Goal: Communication & Community: Answer question/provide support

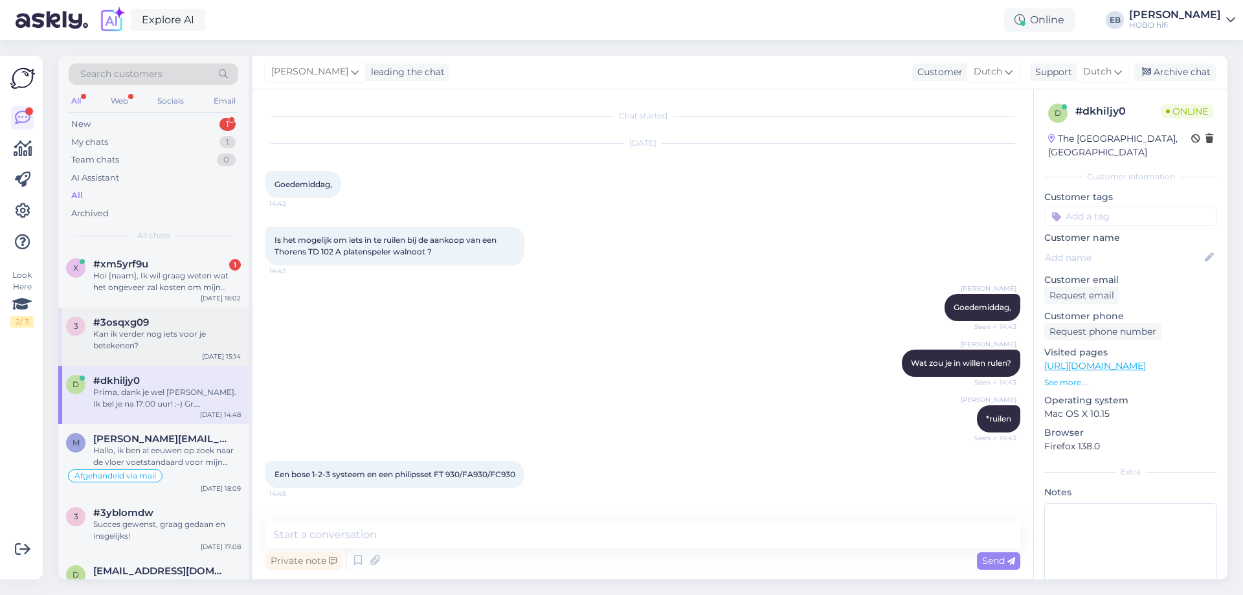
scroll to position [385, 0]
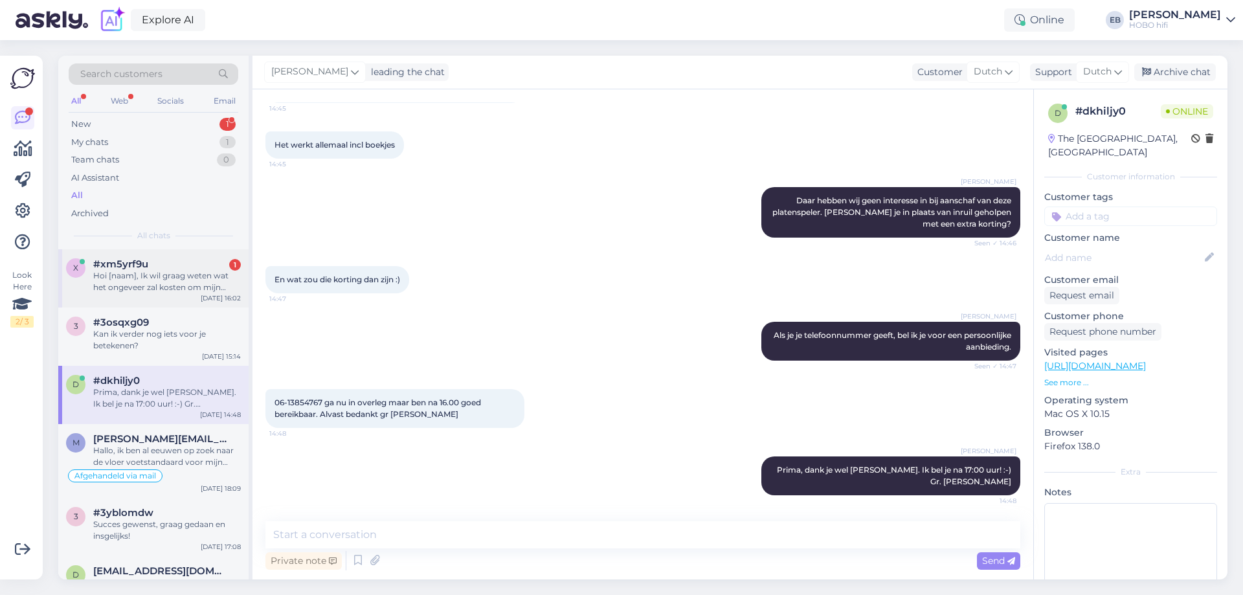
click at [192, 274] on div "Hoi [naam], Ik wil graag weten wat het ongeveer zal kosten om mijn Sony CDP-227…" at bounding box center [167, 281] width 148 height 23
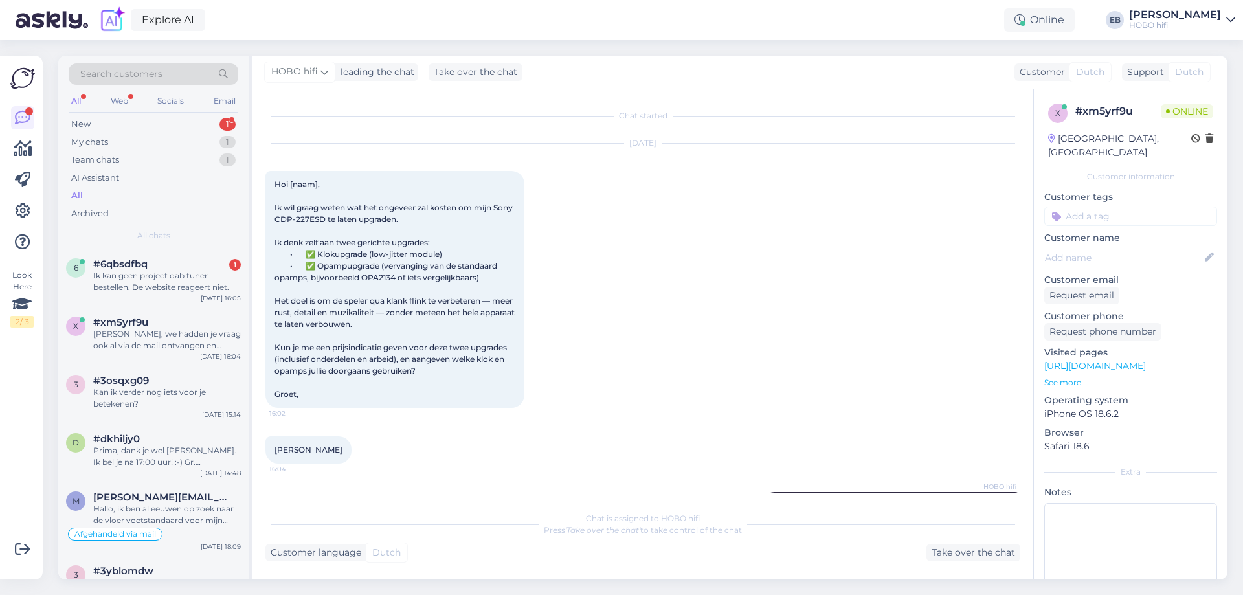
scroll to position [75, 0]
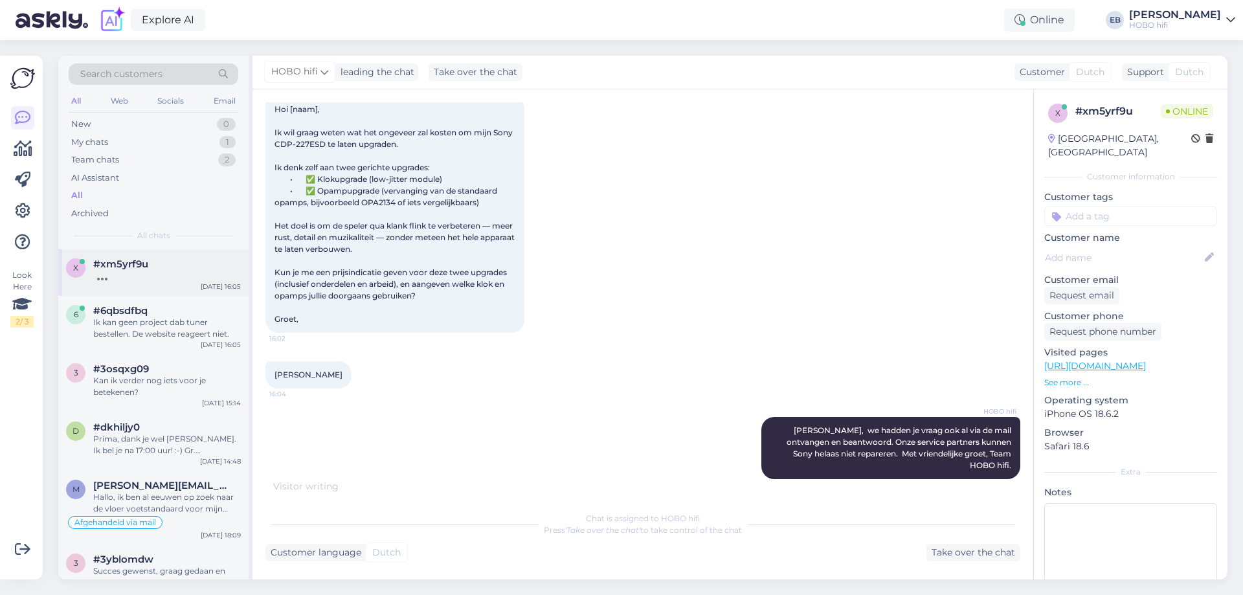
click at [190, 278] on div at bounding box center [167, 276] width 148 height 12
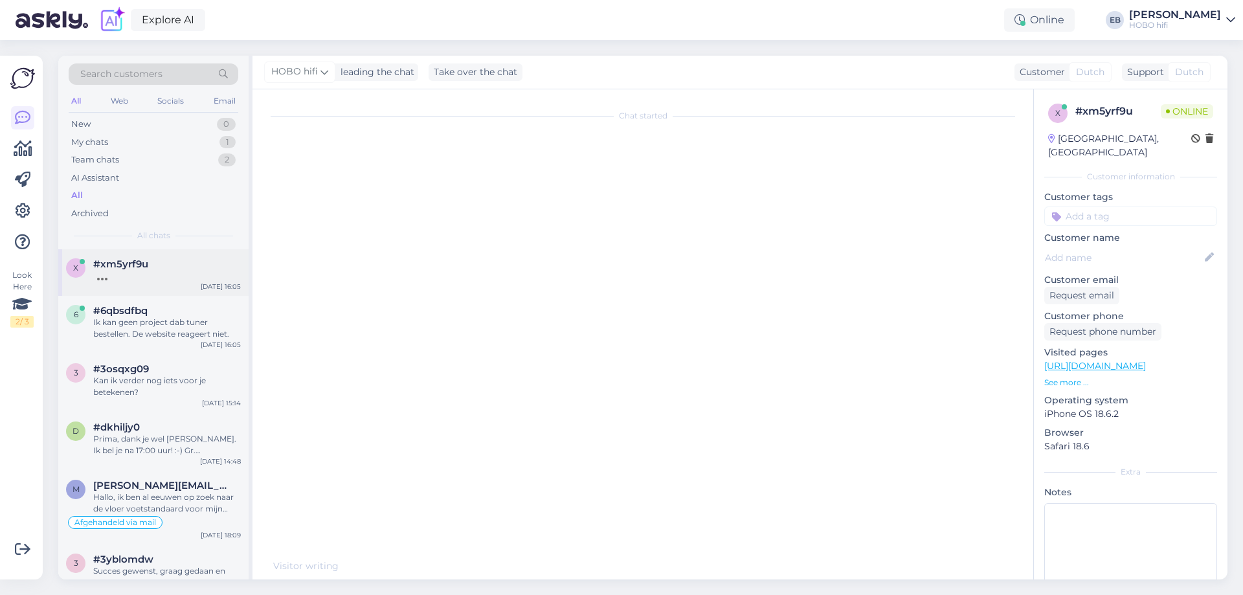
scroll to position [89, 0]
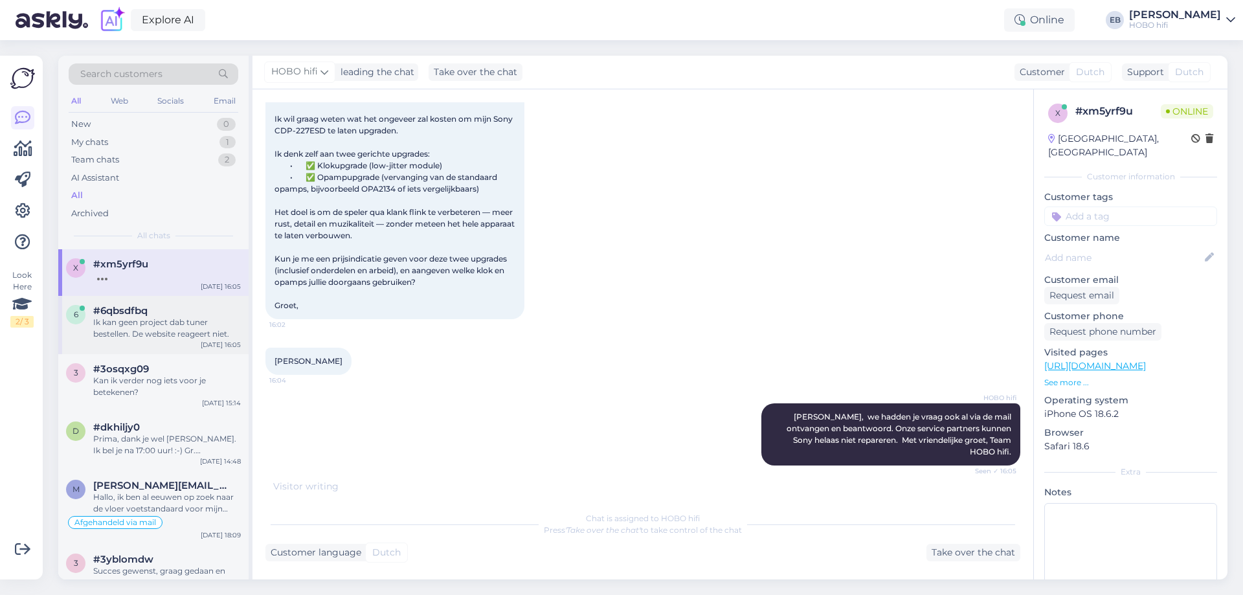
click at [188, 309] on div "#6qbsdfbq" at bounding box center [167, 311] width 148 height 12
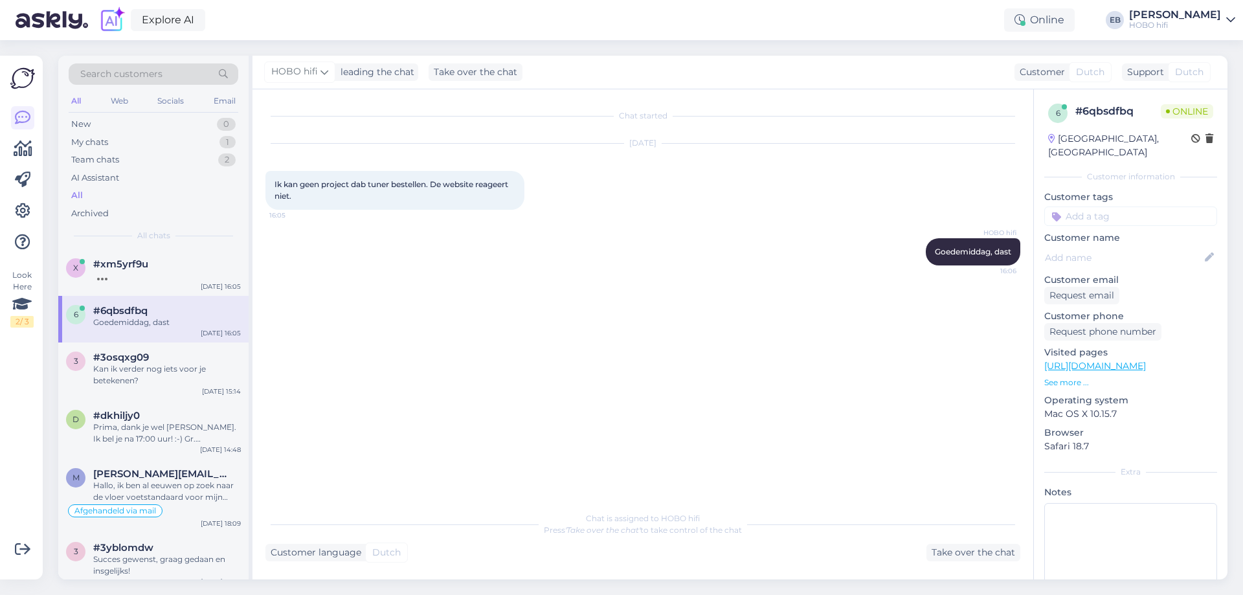
click at [124, 201] on div "All" at bounding box center [154, 196] width 170 height 18
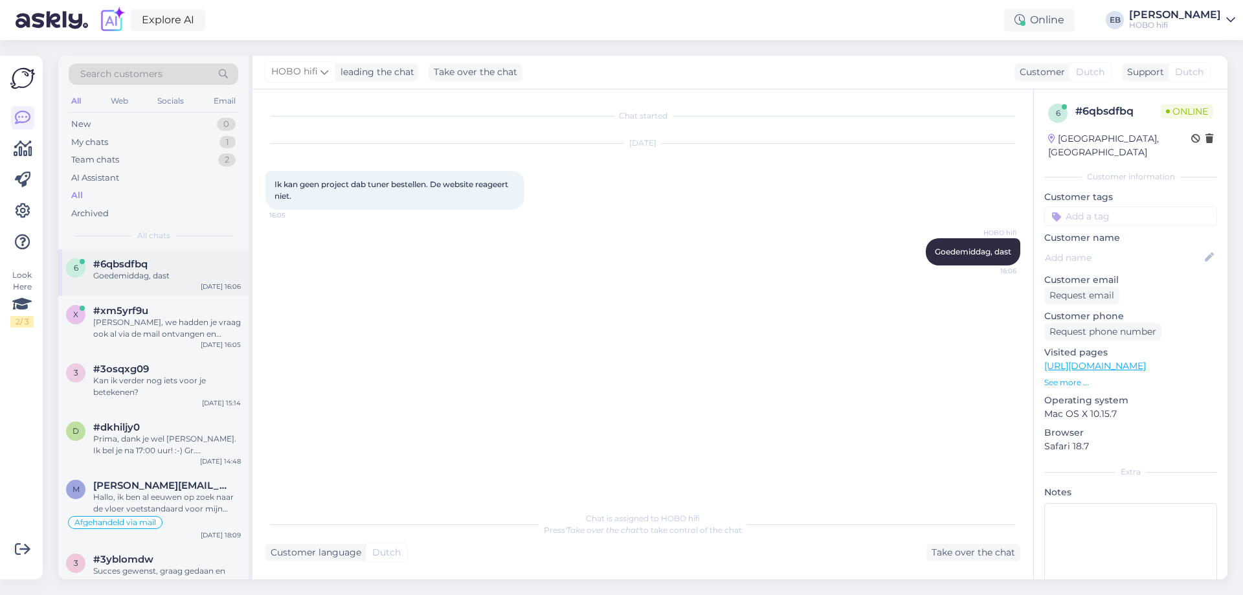
click at [159, 282] on div "6 #6qbsdfbq Goedemiddag, dast [DATE] 16:06" at bounding box center [153, 272] width 190 height 47
click at [1062, 375] on div "Visited pages [URL][DOMAIN_NAME] See more ..." at bounding box center [1131, 367] width 173 height 43
click at [1062, 376] on div "Visited pages [URL][DOMAIN_NAME] See more ..." at bounding box center [1131, 367] width 173 height 43
click at [1065, 381] on p "See more ..." at bounding box center [1131, 383] width 173 height 12
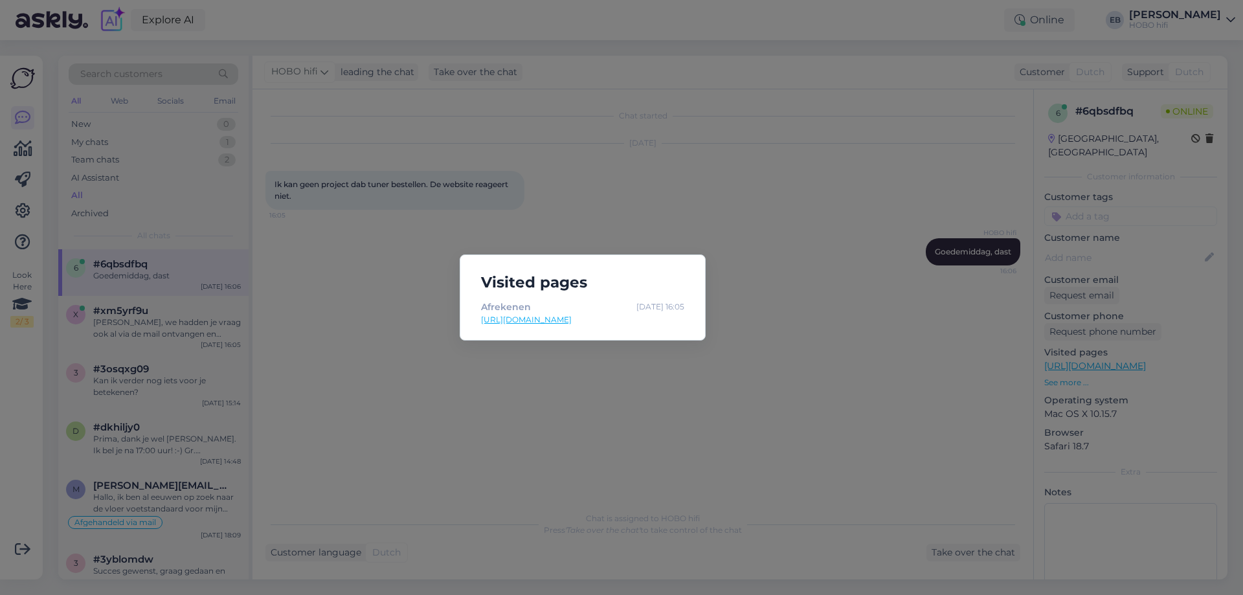
click at [884, 343] on div "Visited pages Afrekenen [DATE] 16:05 [URL][DOMAIN_NAME]" at bounding box center [621, 297] width 1243 height 595
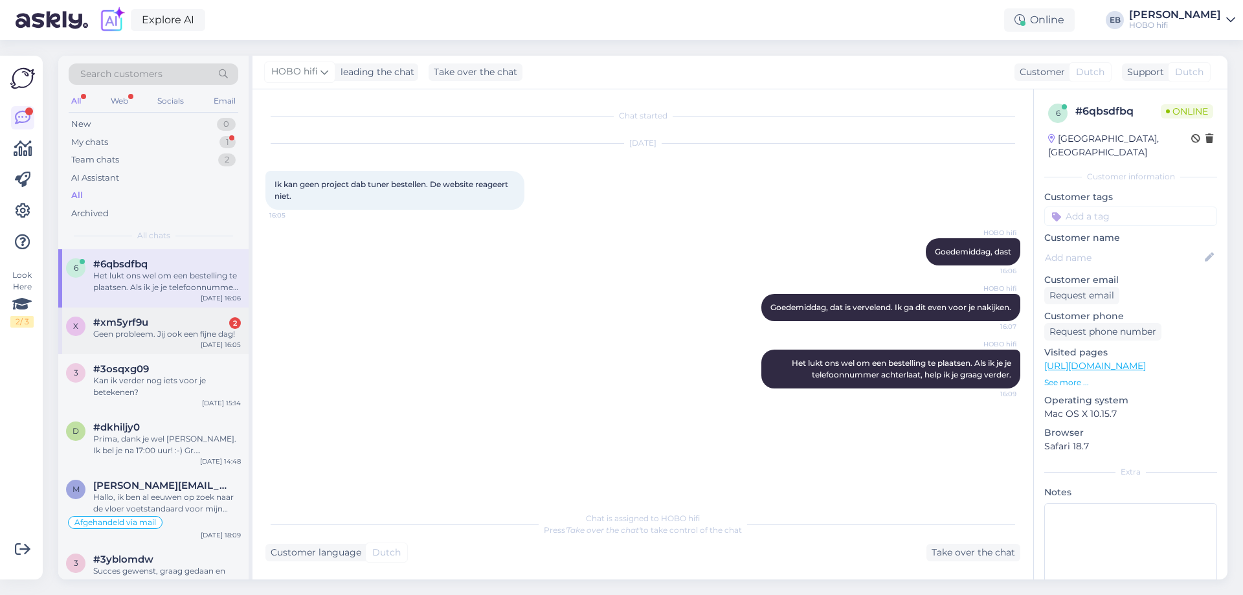
click at [154, 336] on div "Geen probleem. Jij ook een fijne dag!" at bounding box center [167, 334] width 148 height 12
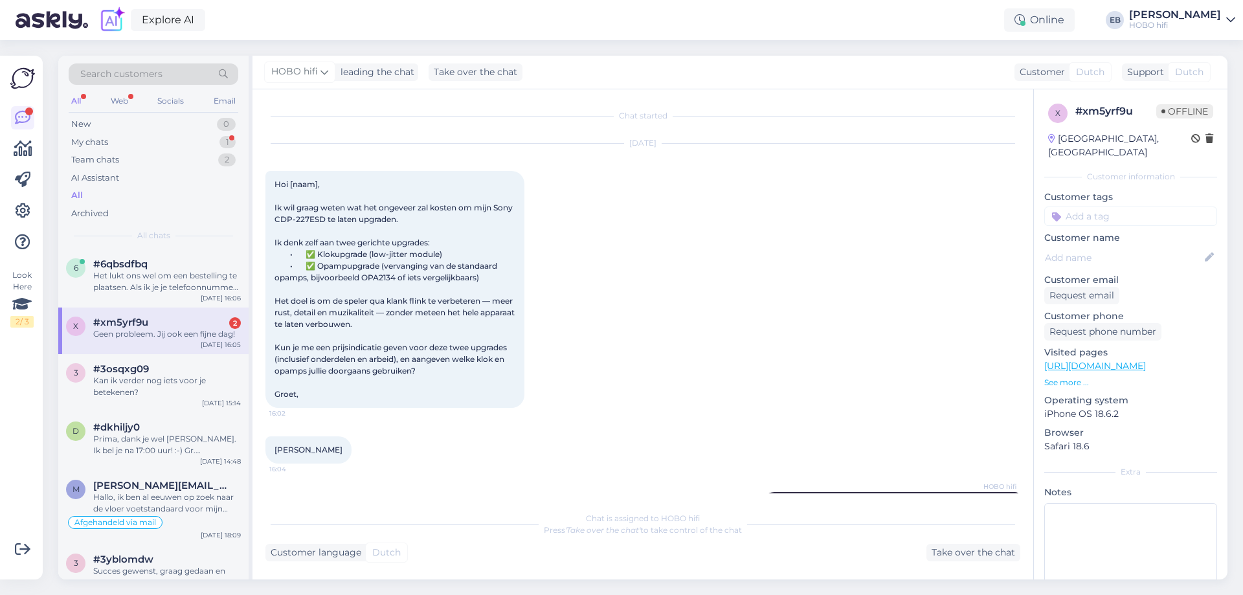
scroll to position [242, 0]
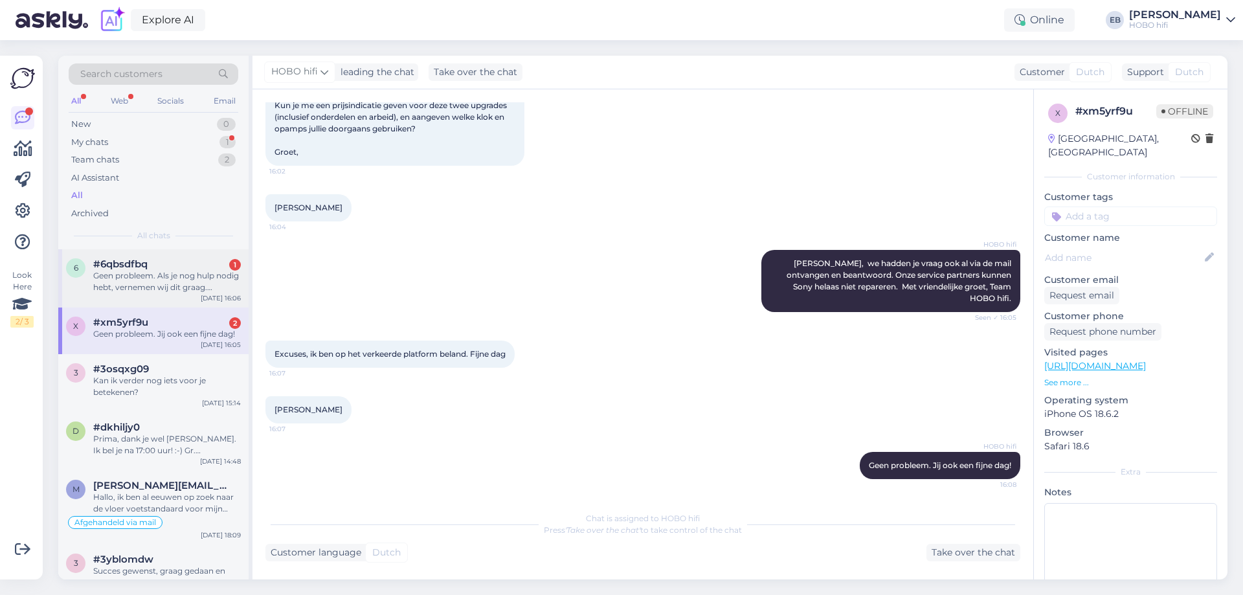
click at [153, 259] on div "#6qbsdfbq 1" at bounding box center [167, 264] width 148 height 12
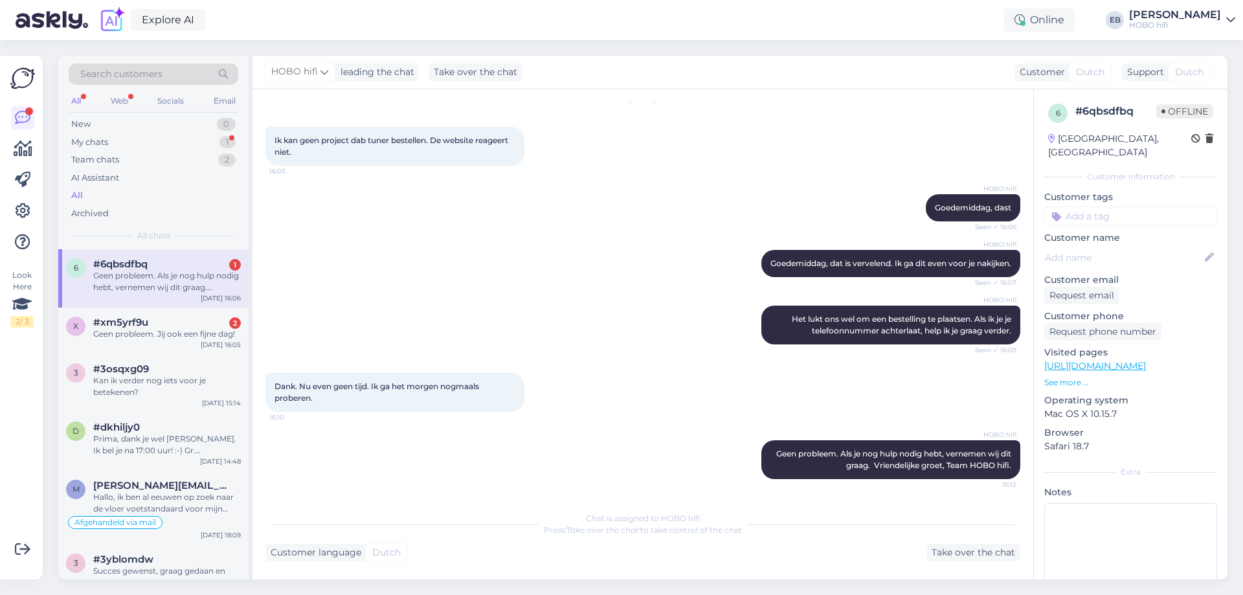
scroll to position [56, 0]
click at [169, 321] on div "#xm5yrf9u 2" at bounding box center [167, 323] width 148 height 12
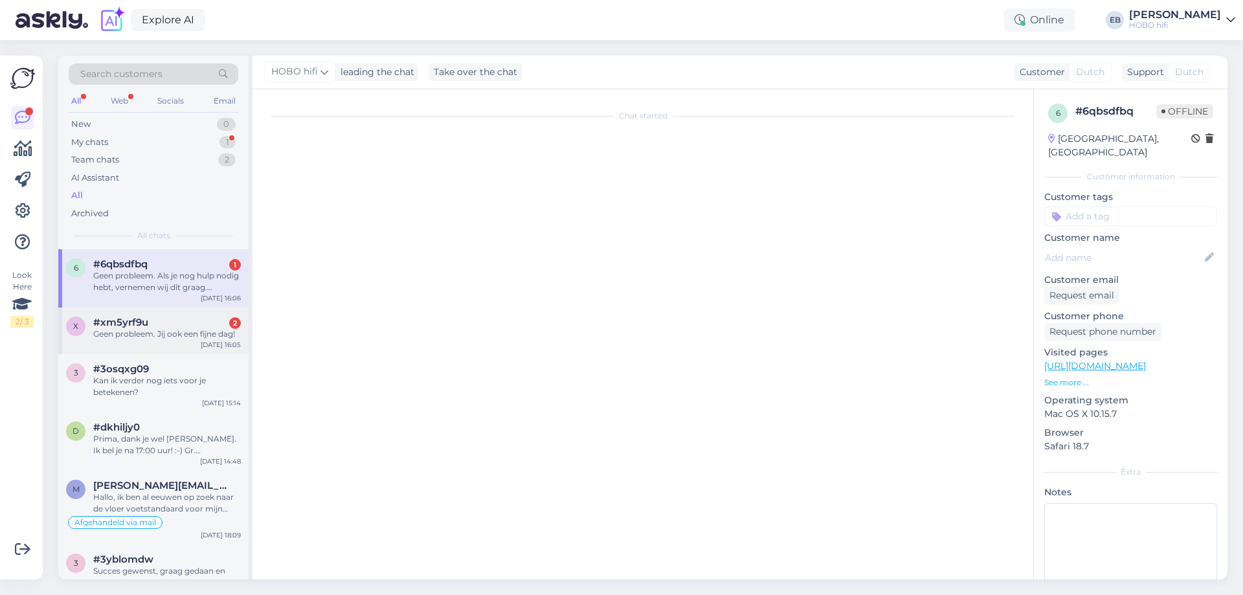
scroll to position [242, 0]
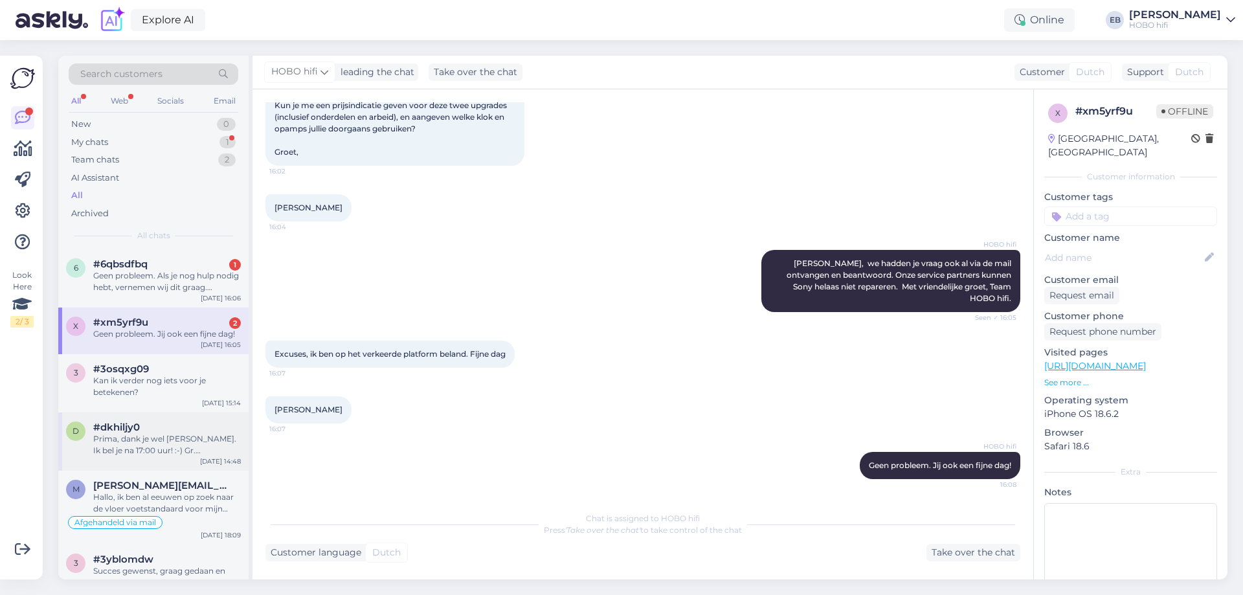
click at [166, 440] on div "Prima, dank je wel [PERSON_NAME]. Ik bel je na 17:00 uur! :-) Gr. [PERSON_NAME]" at bounding box center [167, 444] width 148 height 23
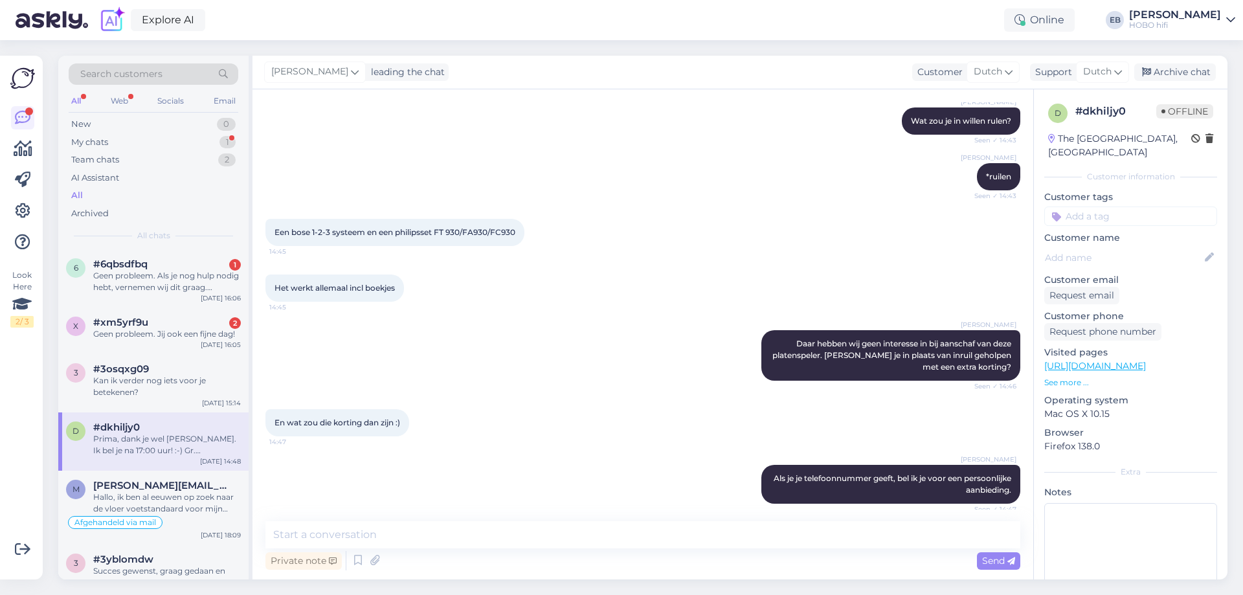
scroll to position [385, 0]
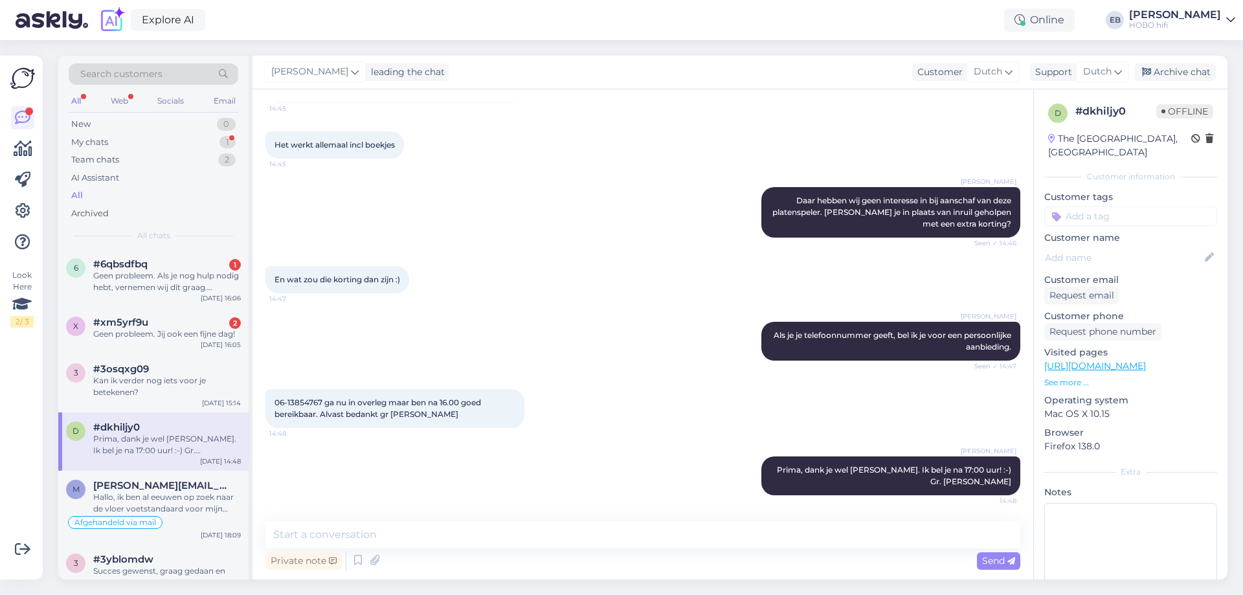
click at [558, 392] on div "06-13854767 ga nu in overleg maar ben na 16.00 goed bereikbaar. Alvast bedankt …" at bounding box center [643, 408] width 755 height 67
click at [1075, 25] on div "Online" at bounding box center [1040, 19] width 71 height 23
click at [1065, 71] on button "1 hour" at bounding box center [1046, 69] width 38 height 14
